Goal: Task Accomplishment & Management: Use online tool/utility

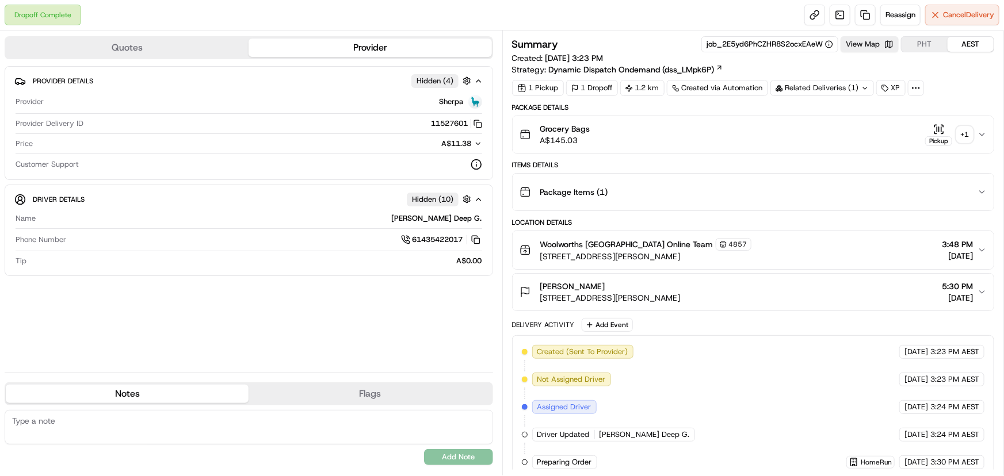
click at [864, 86] on icon at bounding box center [864, 88] width 7 height 7
click at [863, 86] on icon at bounding box center [864, 88] width 7 height 7
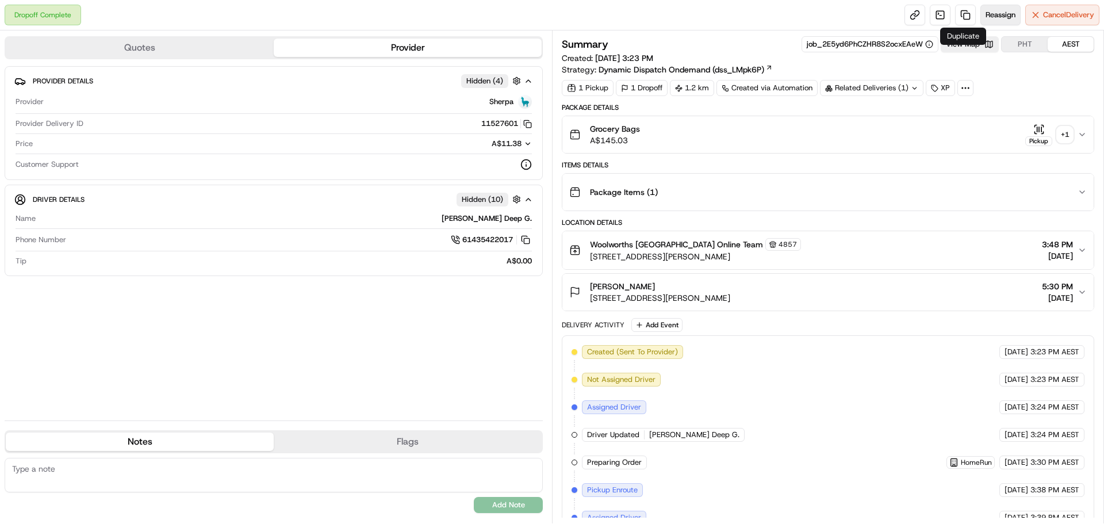
click at [986, 10] on span "Reassign" at bounding box center [1001, 15] width 30 height 10
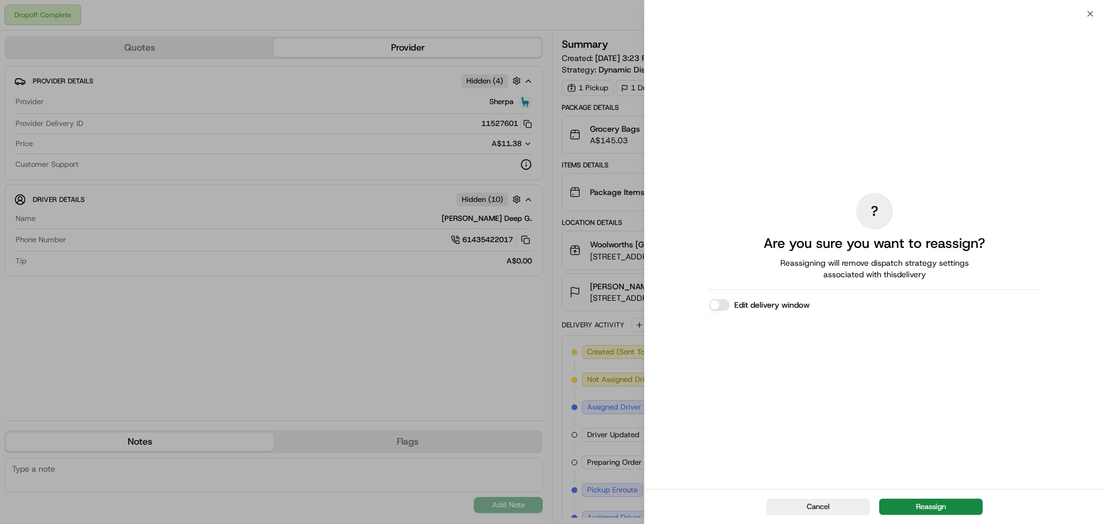
click at [917, 476] on div "Cancel Reassign" at bounding box center [875, 506] width 460 height 35
click at [919, 476] on button "Reassign" at bounding box center [931, 507] width 104 height 16
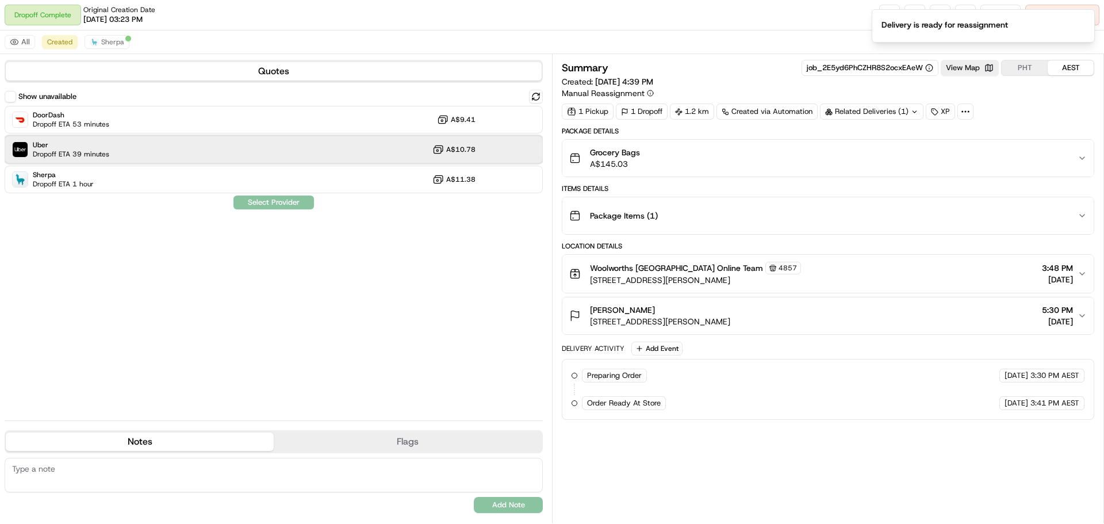
click at [260, 143] on div "Uber Dropoff ETA 39 minutes A$10.78" at bounding box center [274, 150] width 538 height 28
click at [248, 205] on button "Assign Provider" at bounding box center [274, 203] width 82 height 14
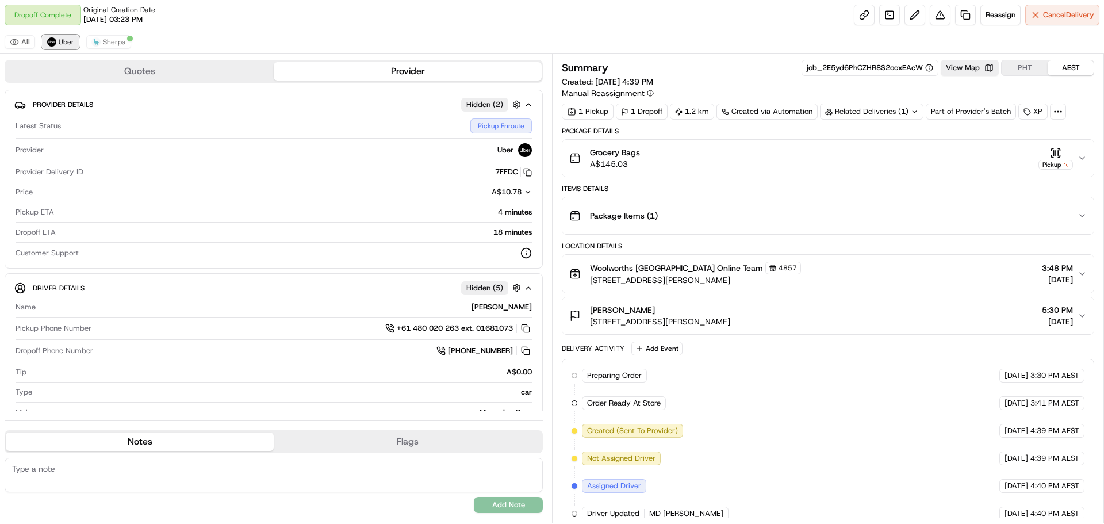
click at [60, 40] on span "Uber" at bounding box center [67, 41] width 16 height 9
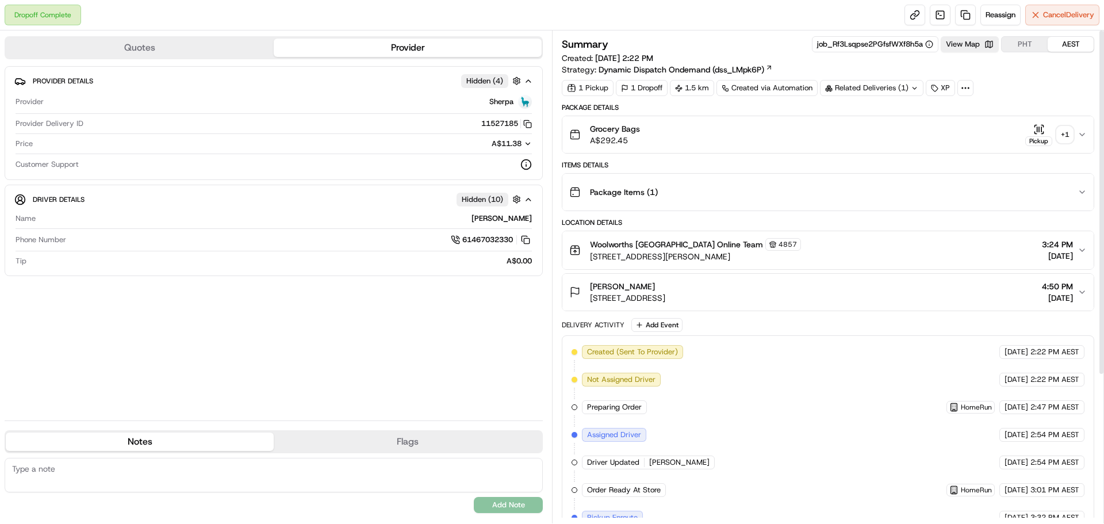
click at [1079, 132] on icon "button" at bounding box center [1082, 134] width 9 height 9
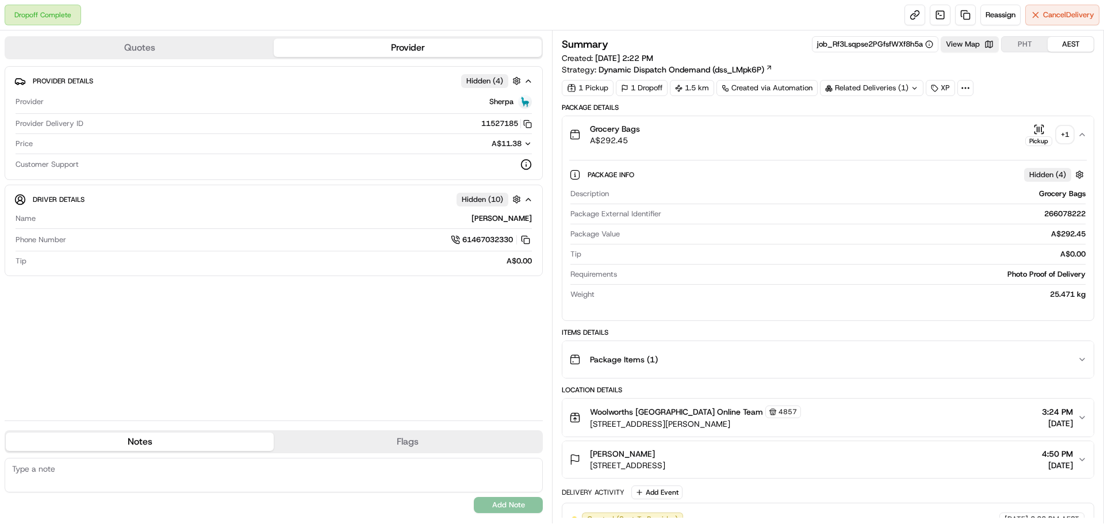
click at [1069, 136] on div "+ 1" at bounding box center [1065, 135] width 16 height 16
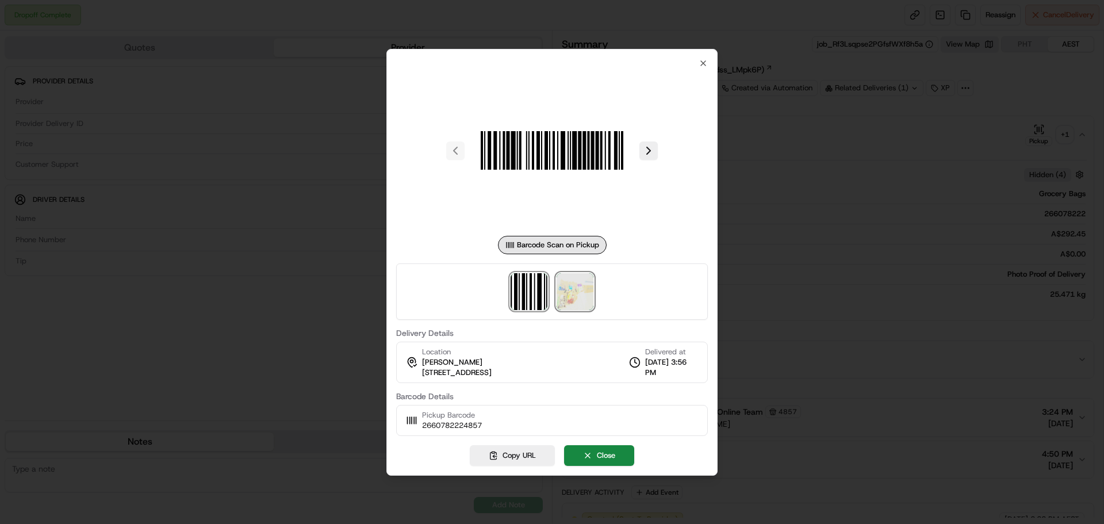
click at [581, 289] on img at bounding box center [575, 291] width 37 height 37
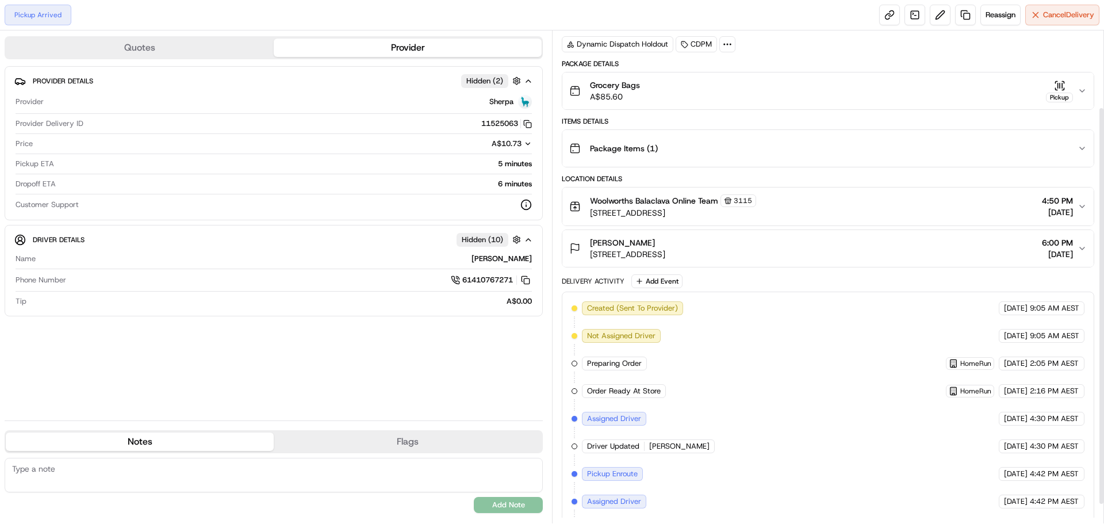
scroll to position [118, 0]
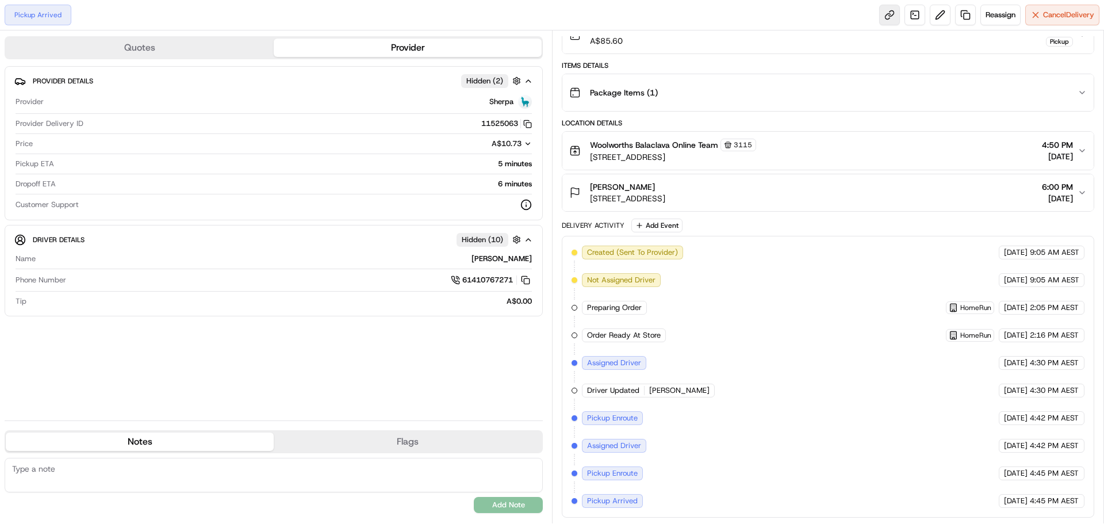
click at [887, 15] on link at bounding box center [889, 15] width 21 height 21
drag, startPoint x: 1038, startPoint y: 13, endPoint x: 1005, endPoint y: 18, distance: 32.5
click at [1007, 18] on div "Reassign Cancel Delivery" at bounding box center [989, 15] width 220 height 21
click at [1005, 18] on span "Reassign" at bounding box center [1001, 15] width 30 height 10
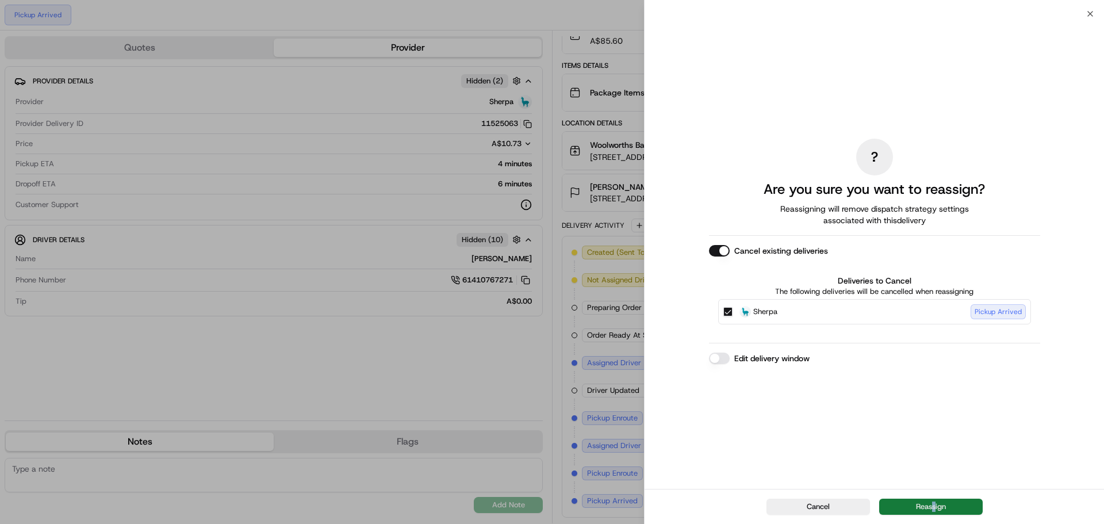
drag, startPoint x: 933, startPoint y: 489, endPoint x: 937, endPoint y: 500, distance: 11.6
click at [937, 500] on div "Cancel Reassign" at bounding box center [875, 506] width 460 height 35
click at [938, 502] on button "Reassign" at bounding box center [931, 507] width 104 height 16
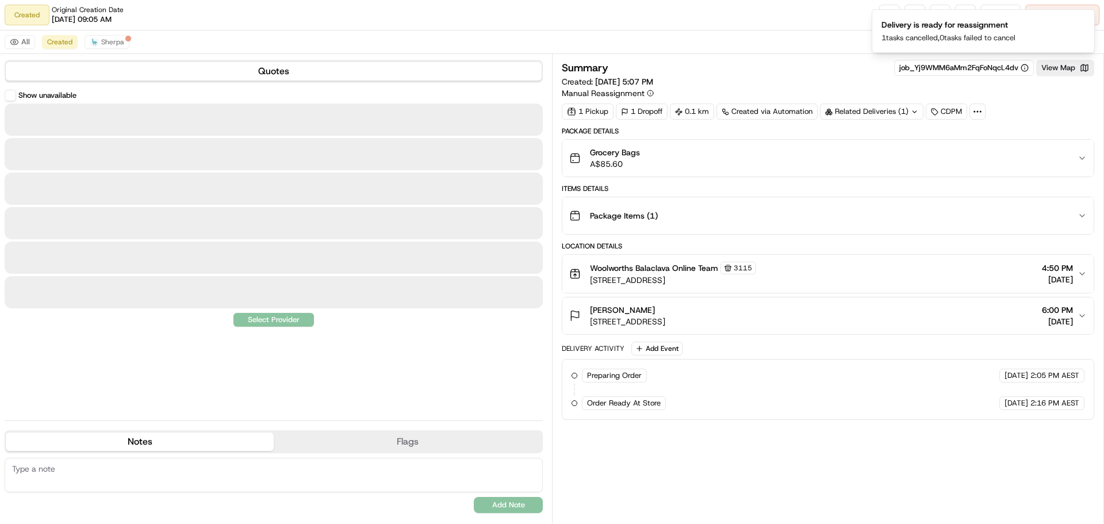
scroll to position [0, 0]
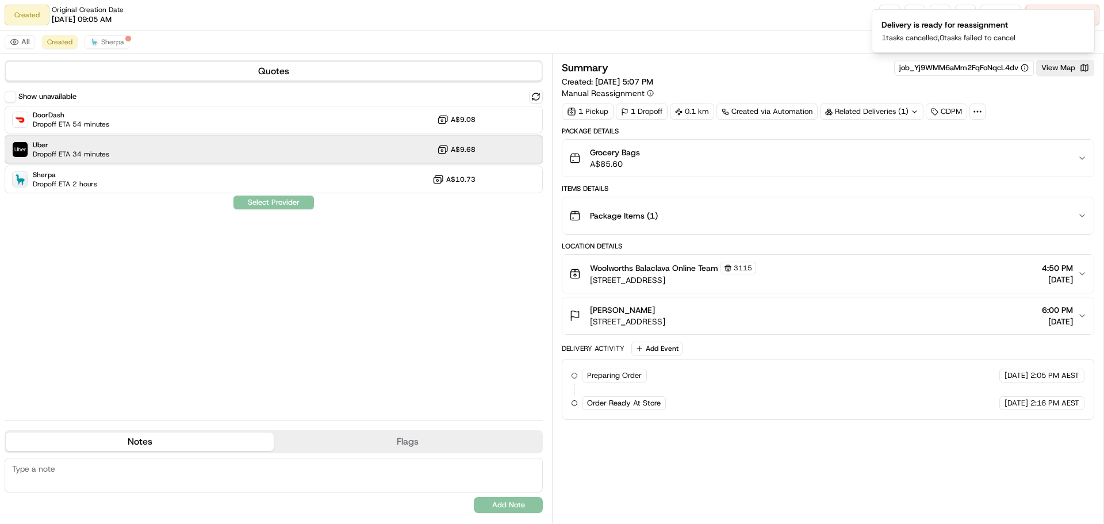
click at [225, 154] on div "Uber Dropoff ETA 34 minutes A$9.68" at bounding box center [274, 150] width 538 height 28
click at [258, 209] on div "Show unavailable DoorDash Dropoff ETA 54 minutes A$9.08 Uber Dropoff ETA 34 min…" at bounding box center [274, 251] width 538 height 322
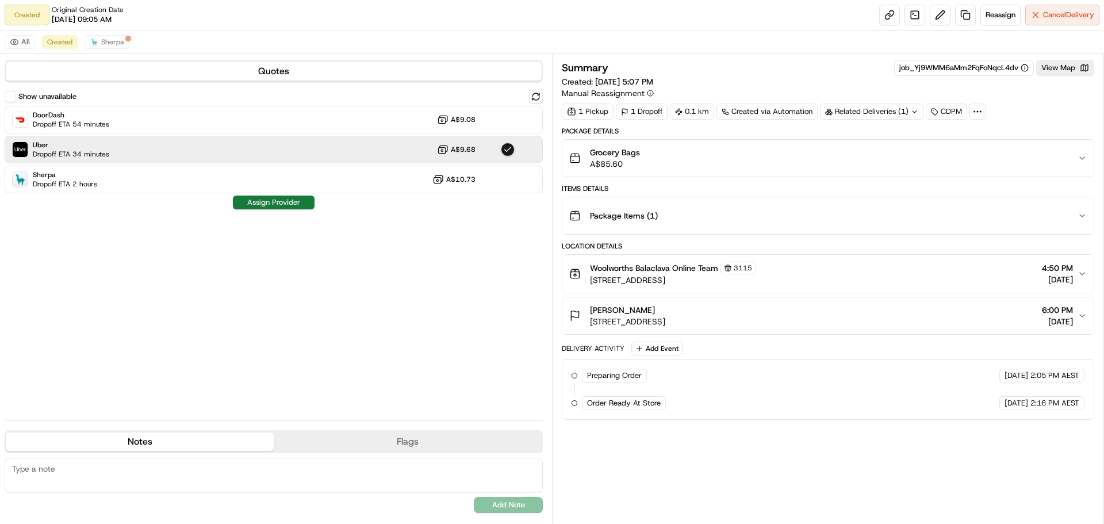
click at [262, 203] on button "Assign Provider" at bounding box center [274, 203] width 82 height 14
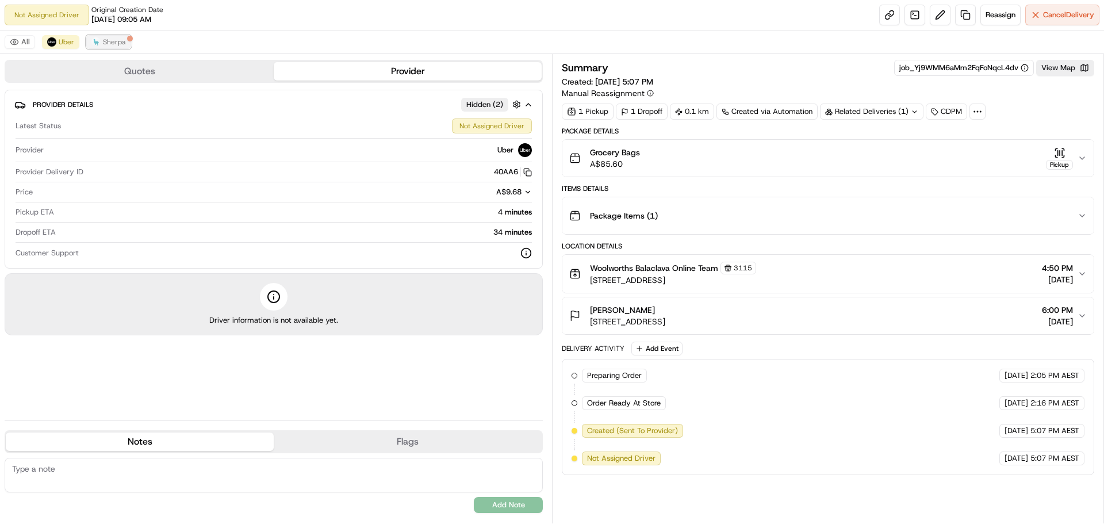
click at [93, 46] on img at bounding box center [95, 41] width 9 height 9
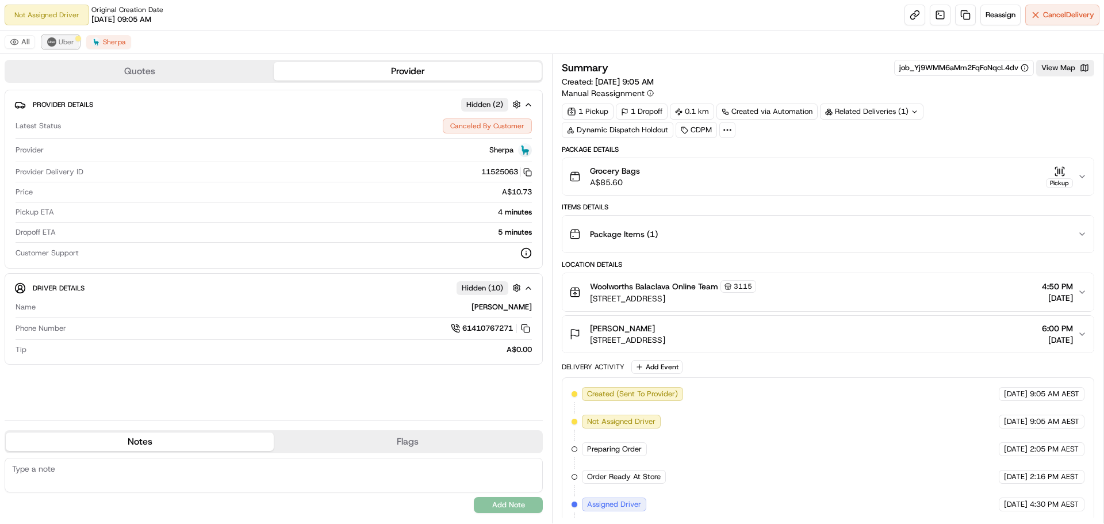
click at [57, 43] on button "Uber" at bounding box center [60, 42] width 37 height 14
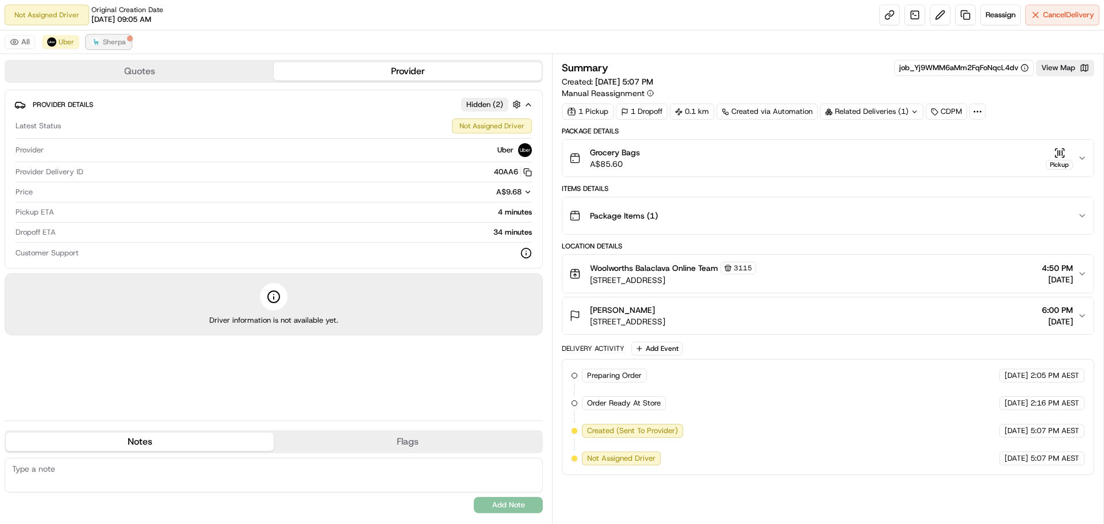
click at [94, 42] on img at bounding box center [95, 41] width 9 height 9
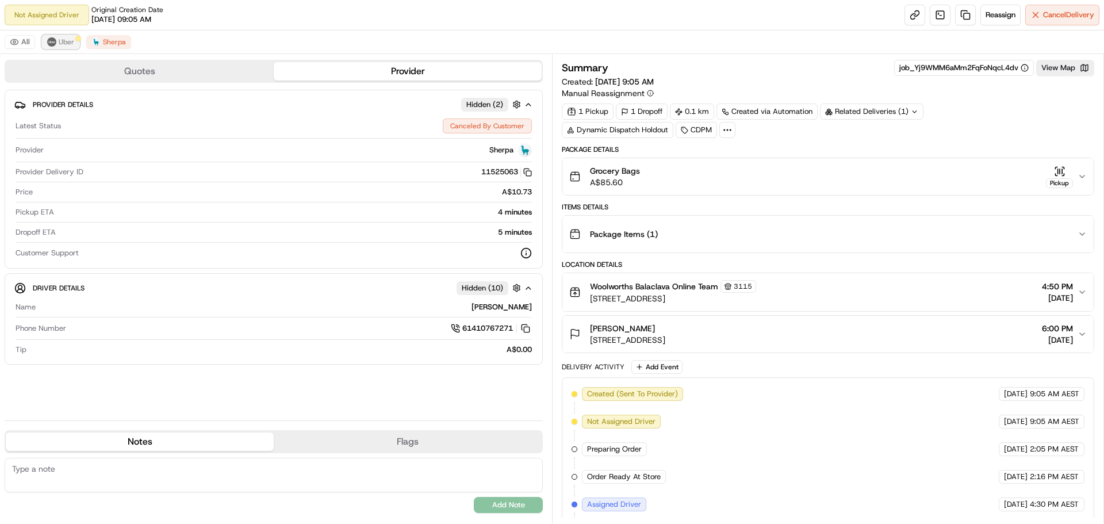
click at [59, 39] on span "Uber" at bounding box center [67, 41] width 16 height 9
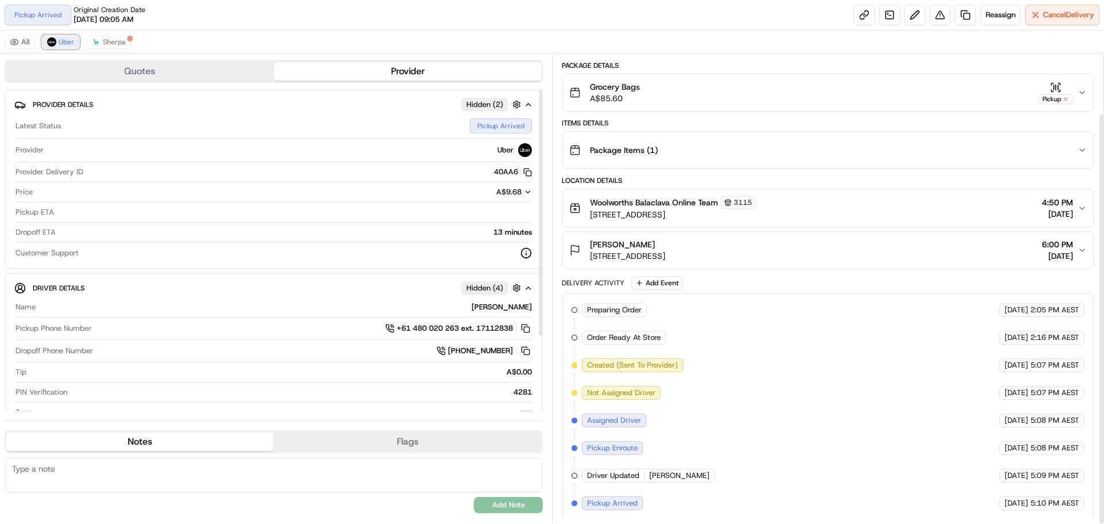
scroll to position [68, 0]
